Goal: Transaction & Acquisition: Download file/media

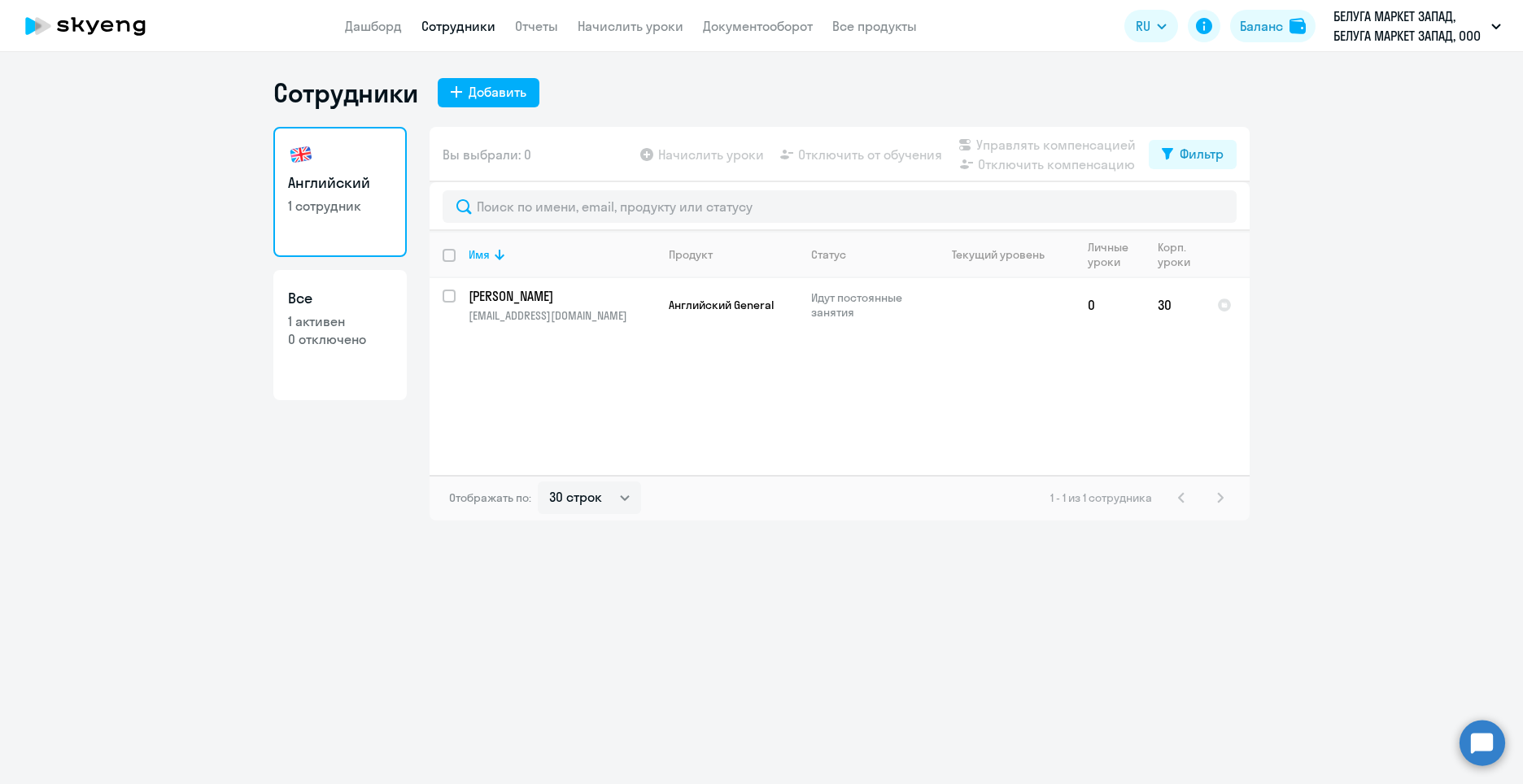
select select "30"
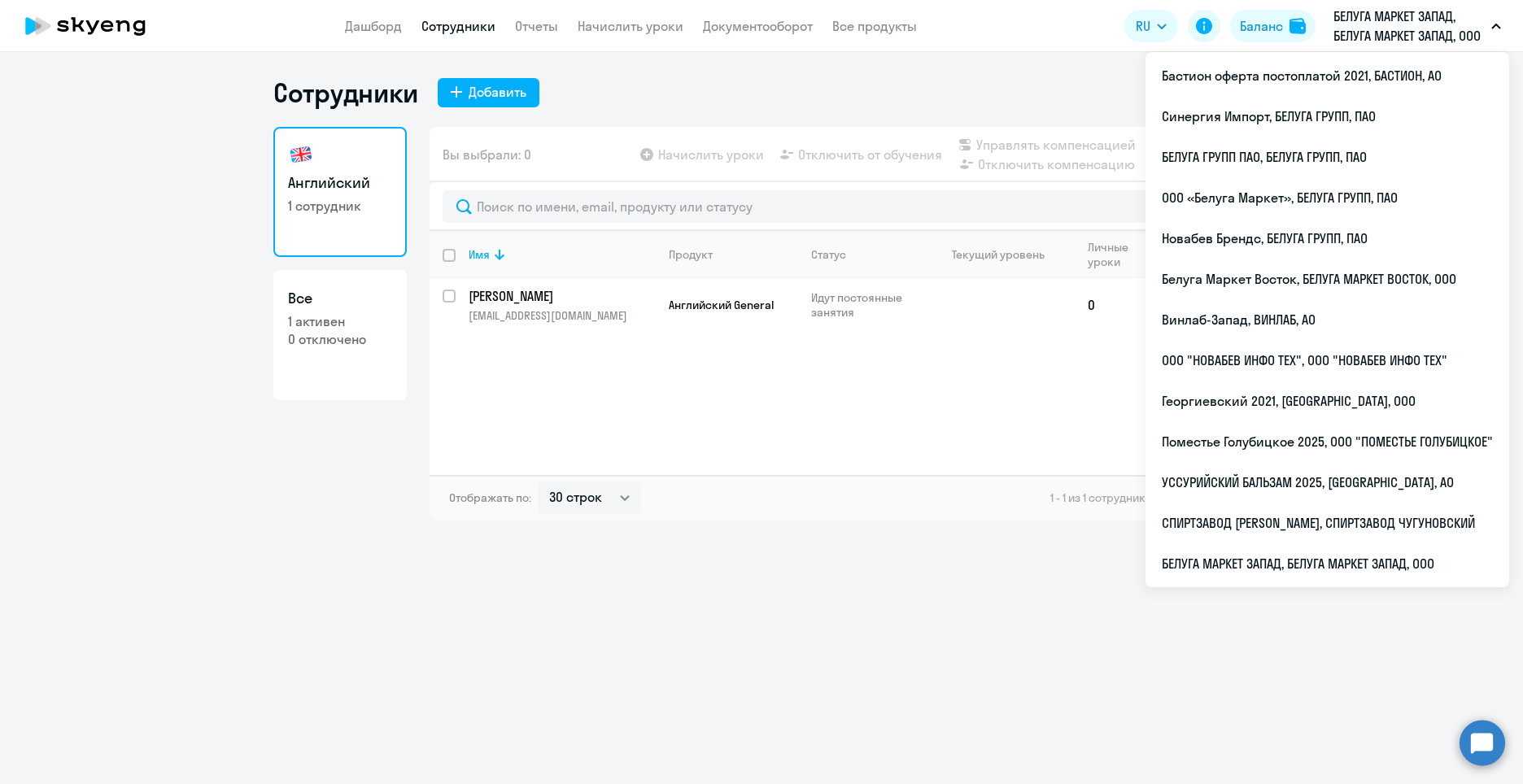
click at [1449, 20] on p "БЕЛУГА МАРКЕТ ЗАПАД, БЕЛУГА МАРКЕТ ЗАПАД, ООО" at bounding box center [1409, 26] width 152 height 39
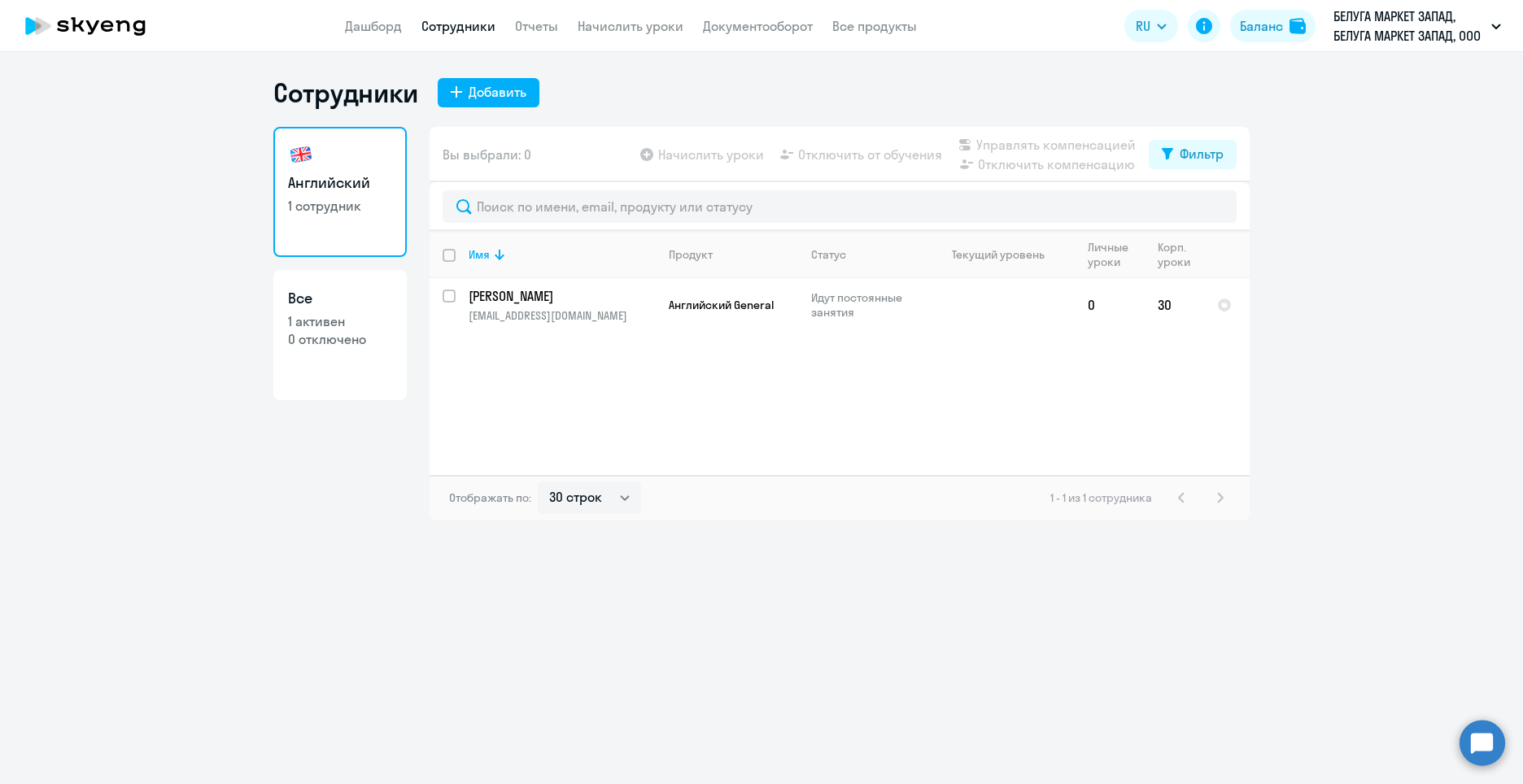
click at [1449, 20] on p "БЕЛУГА МАРКЕТ ЗАПАД, БЕЛУГА МАРКЕТ ЗАПАД, ООО" at bounding box center [1409, 26] width 152 height 39
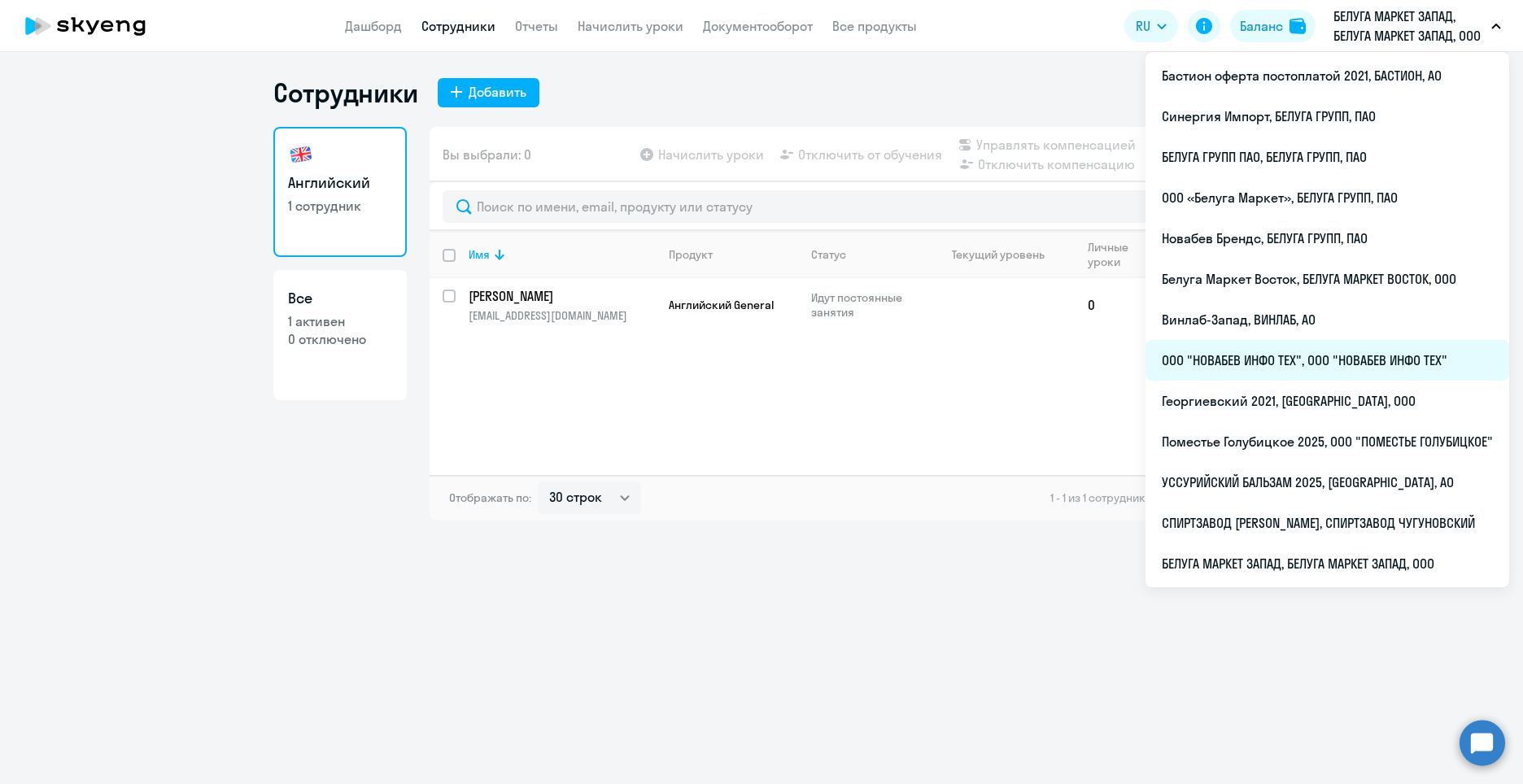
click at [1313, 357] on li "ООО "НОВАБЕВ ИНФО ТЕХ", ООО "НОВАБЕВ ИНФО ТЕХ"" at bounding box center [1327, 360] width 364 height 41
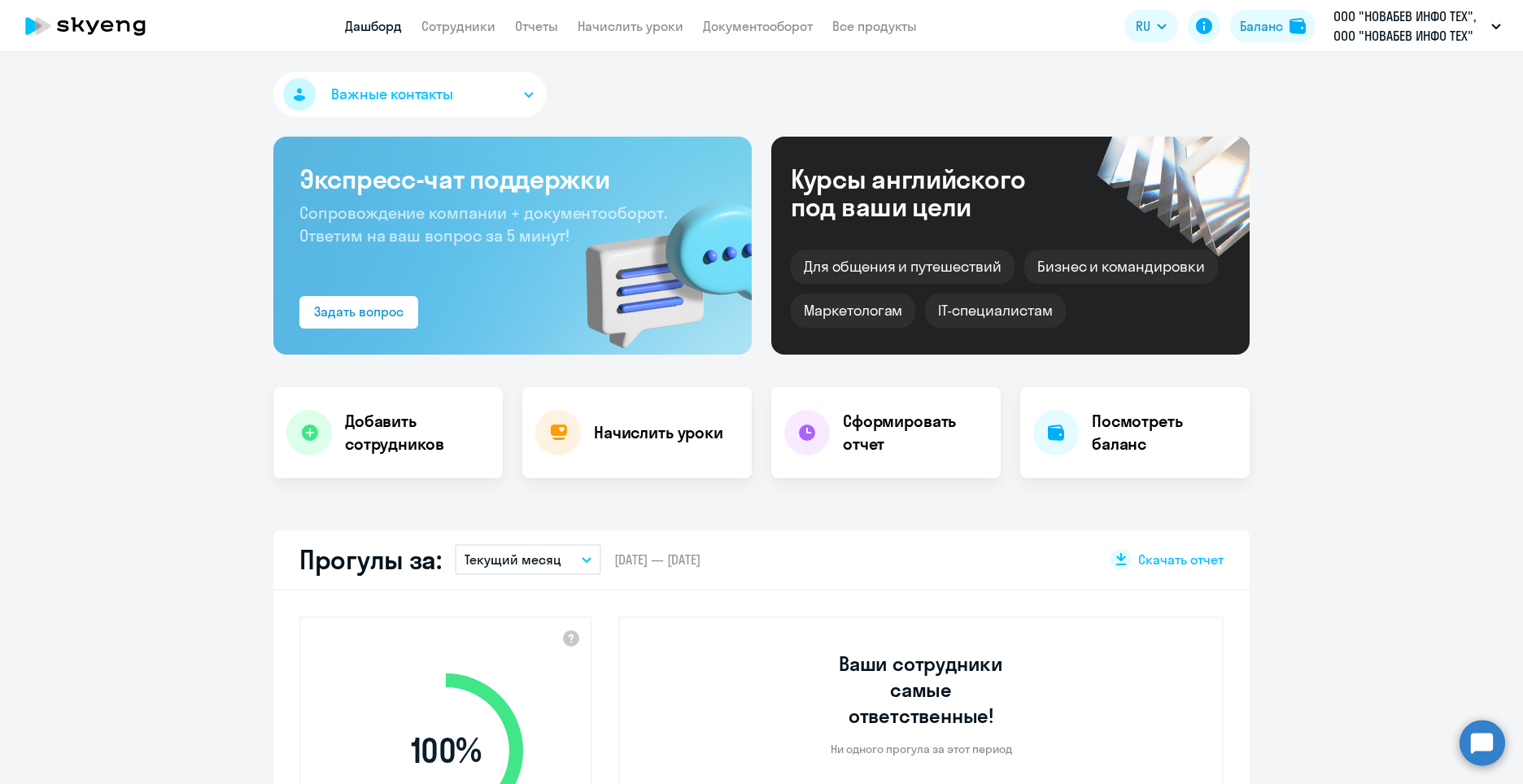
select select "30"
click at [445, 26] on link "Сотрудники" at bounding box center [458, 26] width 74 height 16
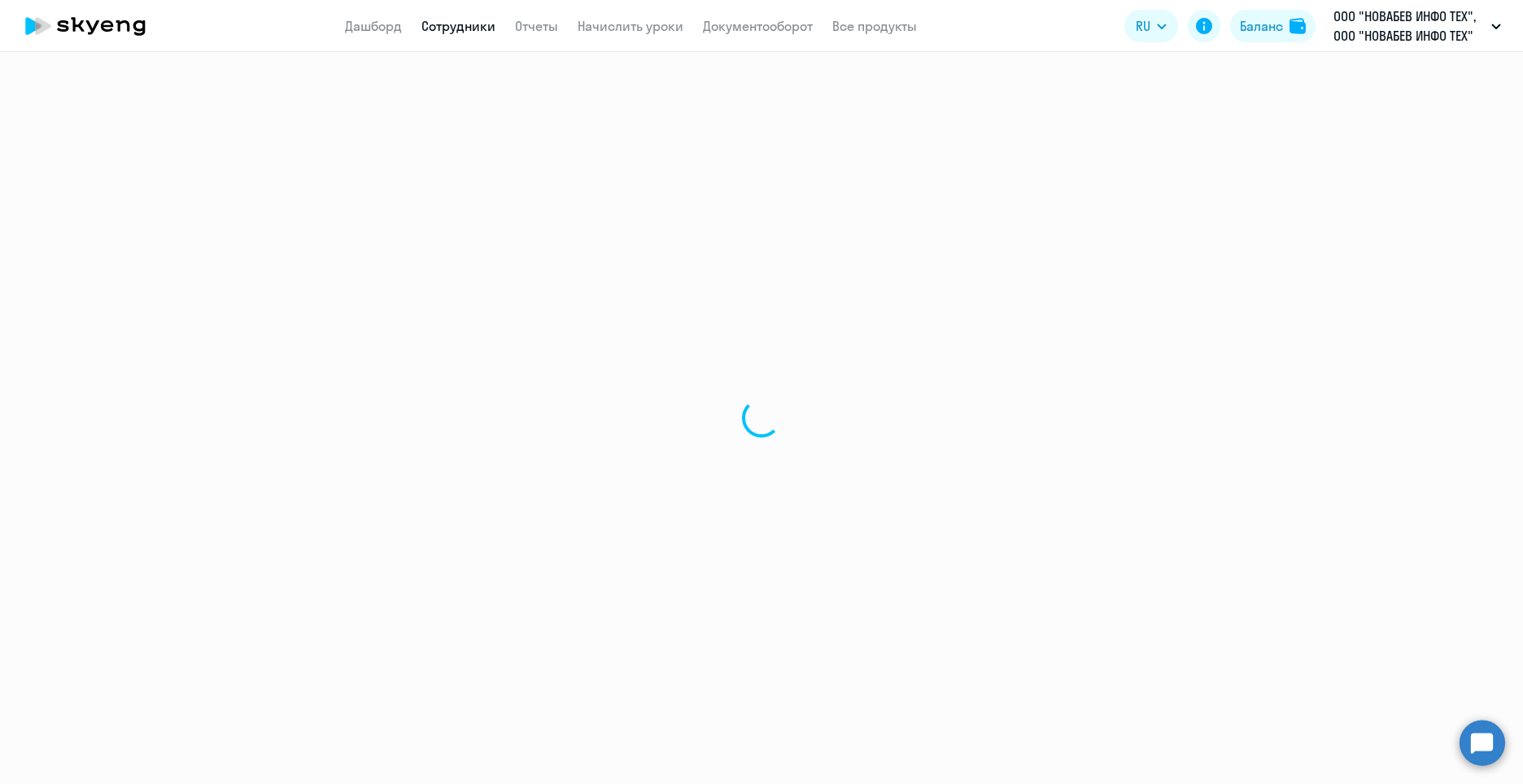
select select "30"
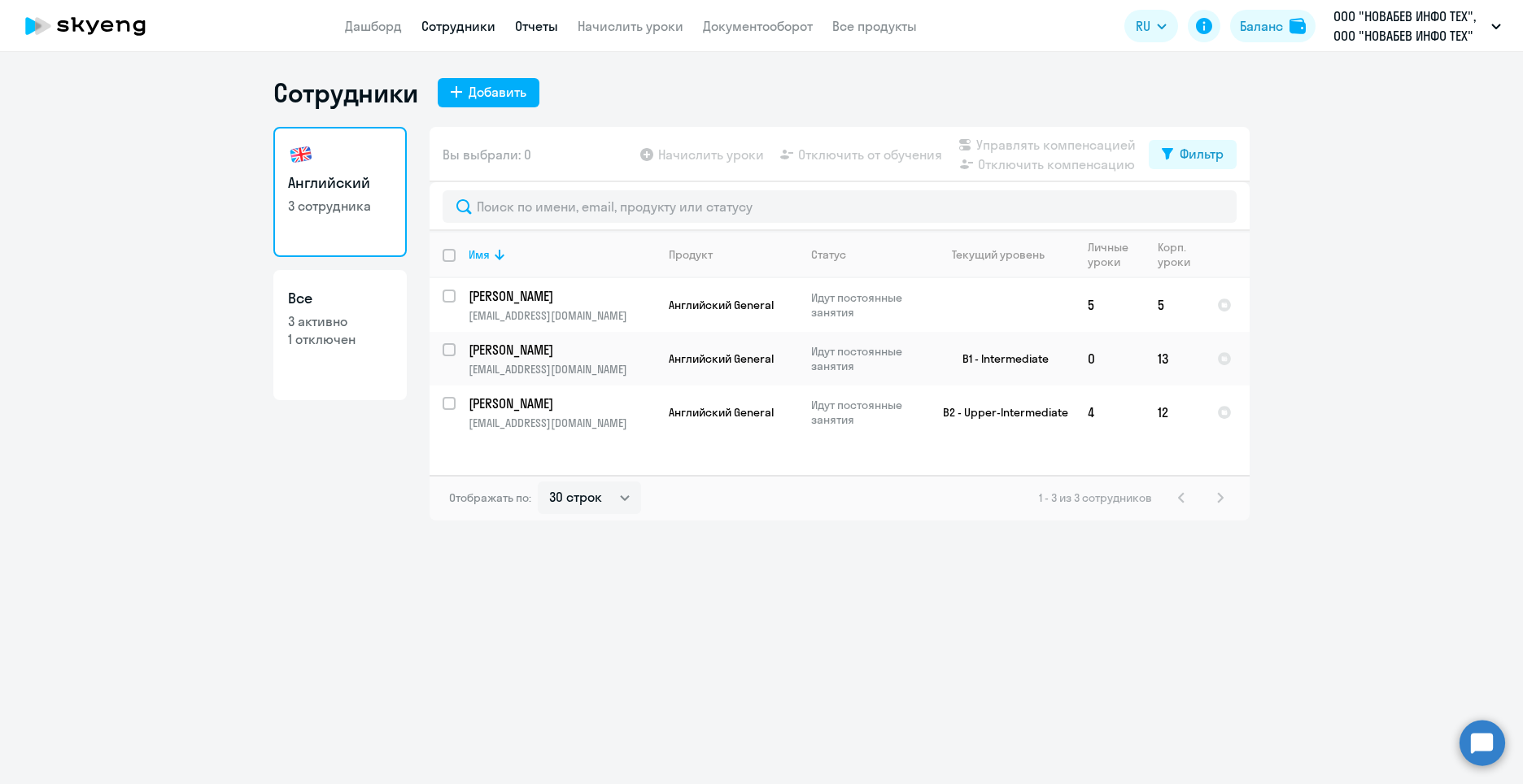
click at [546, 27] on link "Отчеты" at bounding box center [537, 26] width 43 height 16
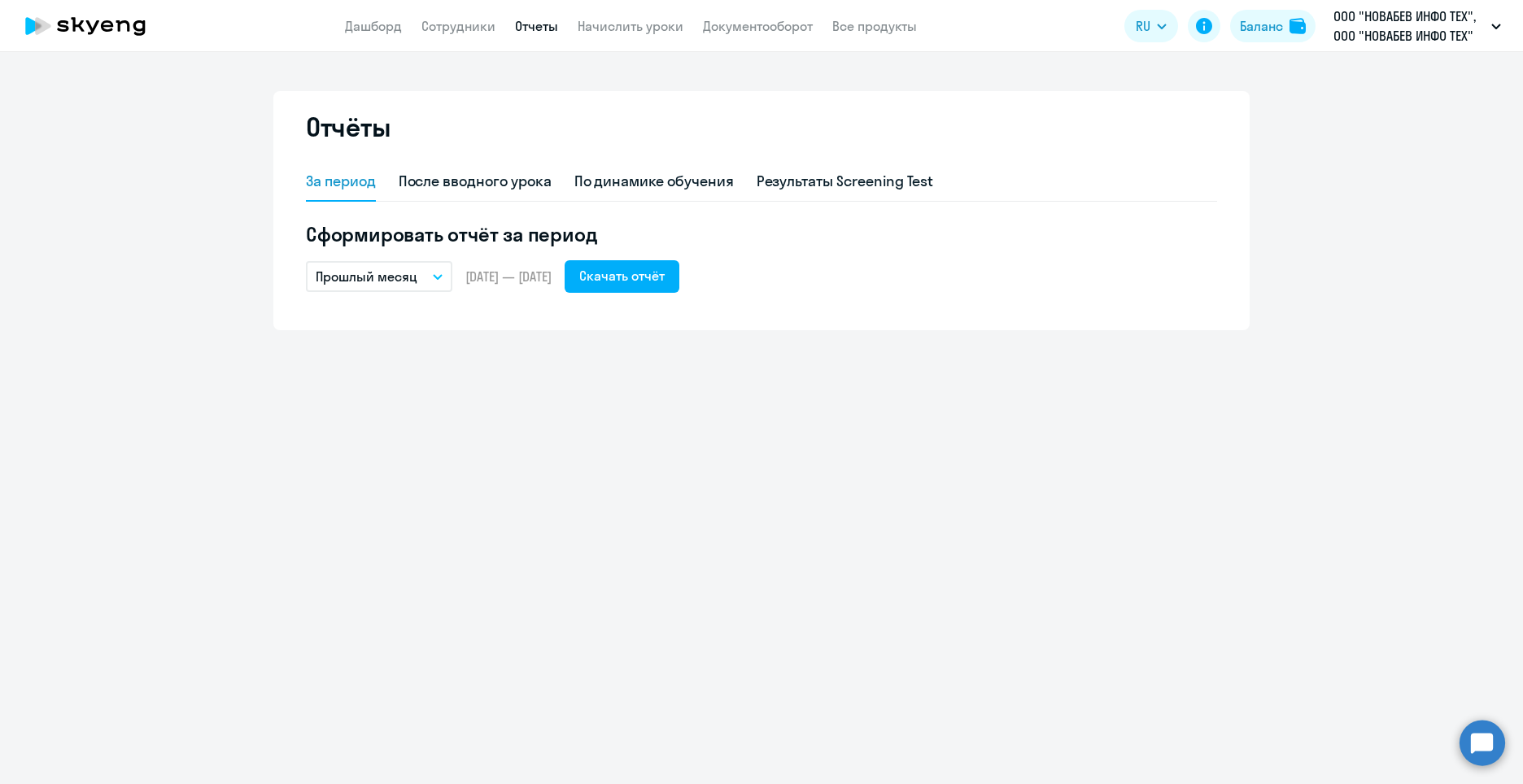
click at [436, 276] on icon "button" at bounding box center [437, 277] width 8 height 4
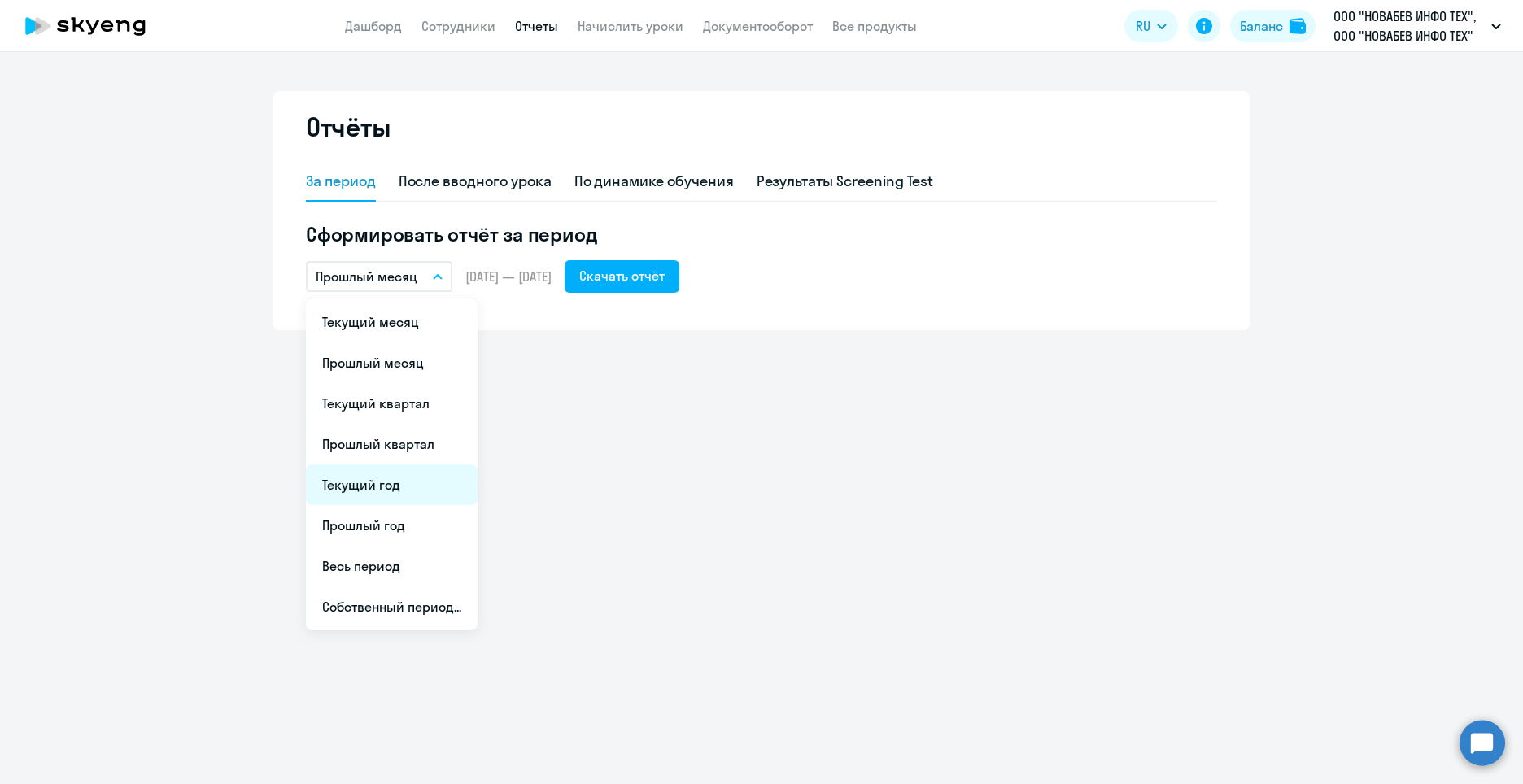
click at [423, 498] on li "Текущий год" at bounding box center [391, 484] width 171 height 41
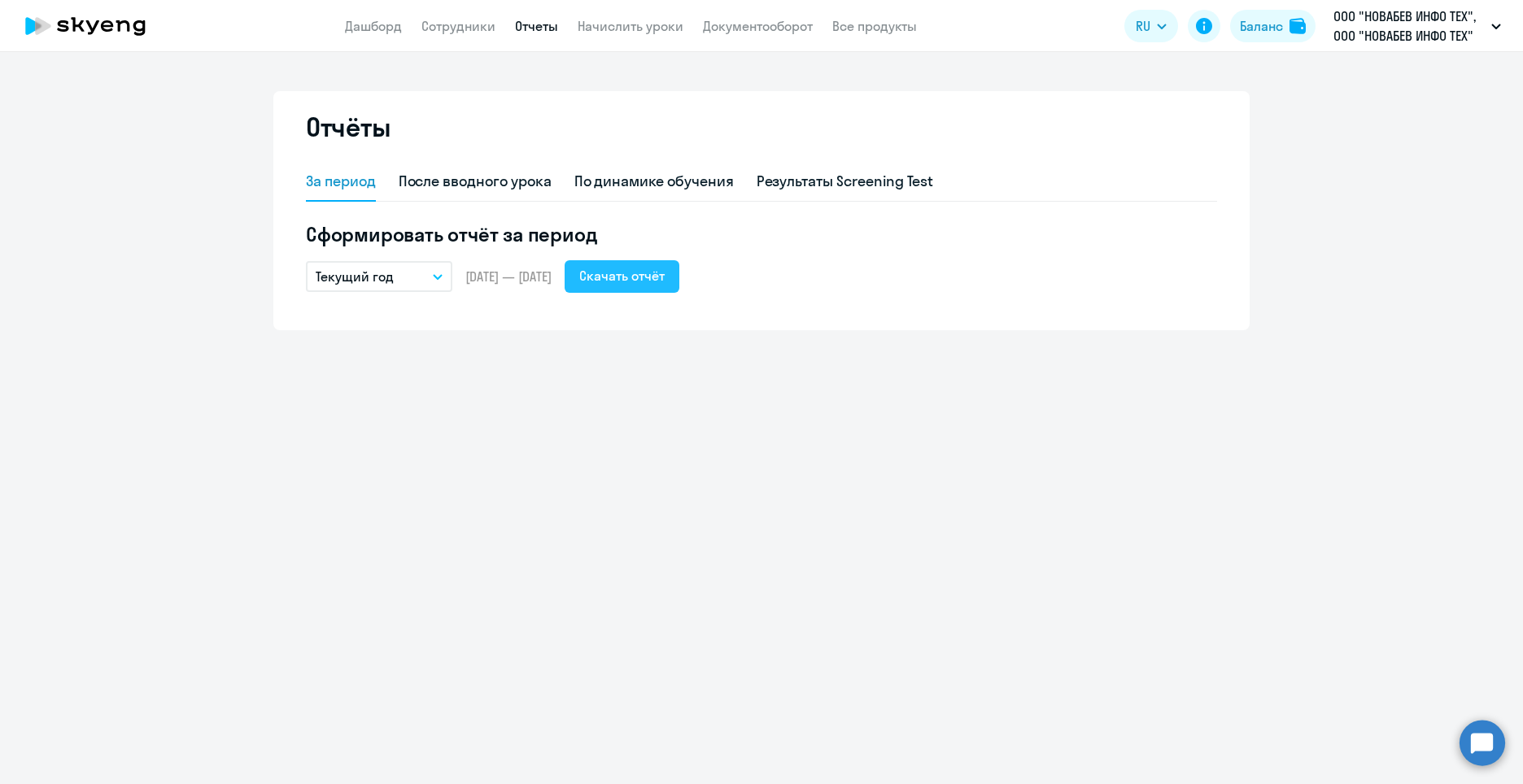
click at [679, 276] on button "Скачать отчёт" at bounding box center [622, 277] width 114 height 33
